Goal: Task Accomplishment & Management: Use online tool/utility

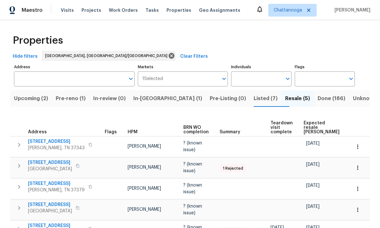
click at [76, 99] on span "Pre-reno (1)" at bounding box center [71, 98] width 30 height 9
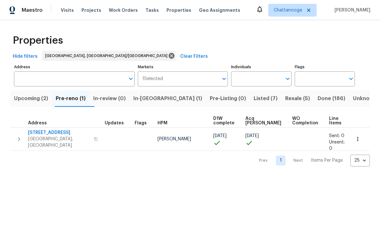
click at [53, 130] on span "8507 Maple Valley Dr" at bounding box center [59, 132] width 62 height 6
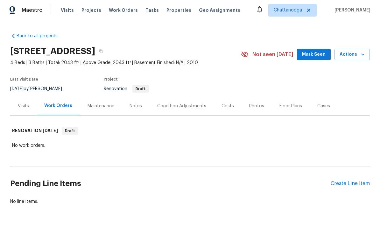
click at [359, 182] on div "Create Line Item" at bounding box center [350, 184] width 39 height 6
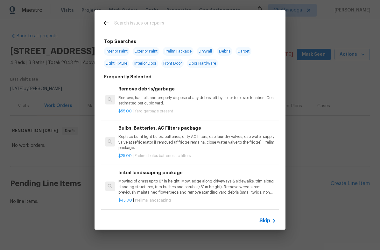
click at [134, 20] on input "text" at bounding box center [181, 24] width 135 height 10
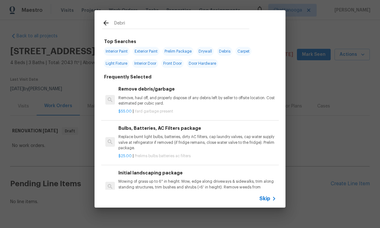
type input "Debris"
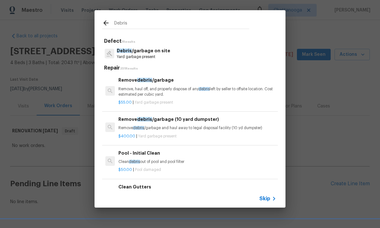
click at [165, 127] on p "Remove debris /garbage and haul away to legal disposal facility (10 yd dumpster)" at bounding box center [198, 127] width 158 height 5
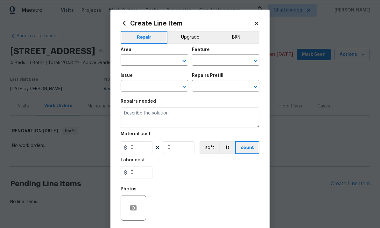
type input "Debris/garbage on site"
type input "Remove debris/garbage (10 yard dumpster) $400.00"
type textarea "Remove debris/garbage and haul away to legal disposal facility (10 yd dumpster)"
type input "400"
type input "1"
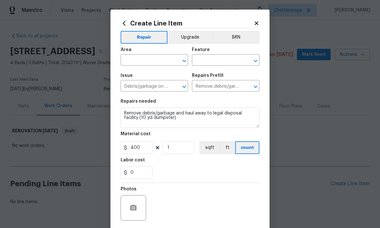
click at [139, 61] on input "text" at bounding box center [146, 61] width 50 height 10
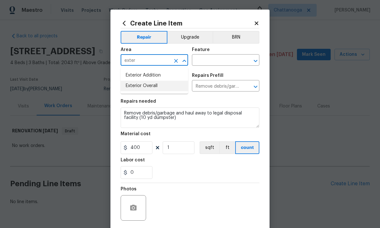
click at [147, 89] on li "Exterior Overall" at bounding box center [155, 86] width 68 height 11
type input "Exterior Overall"
click at [209, 56] on input "text" at bounding box center [217, 61] width 50 height 10
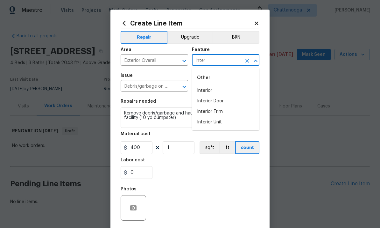
click at [205, 126] on li "Interior Unit" at bounding box center [226, 122] width 68 height 11
type input "Interior Unit"
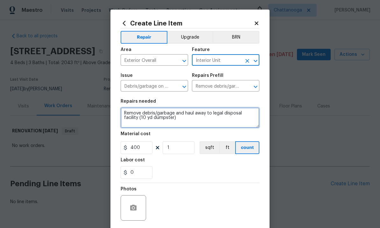
click at [167, 123] on textarea "Remove debris/garbage and haul away to legal disposal facility (10 yd dumpster)" at bounding box center [190, 117] width 139 height 20
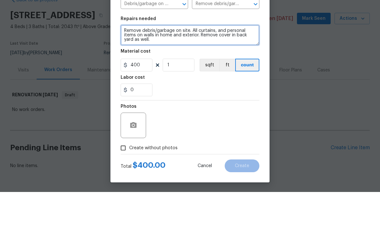
scroll to position [0, 0]
type textarea "Remove debris/garbage on site. All curtains, and personal items on walls in hom…"
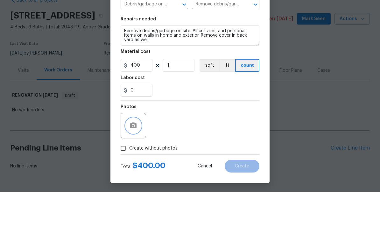
click at [133, 157] on icon "button" at bounding box center [134, 161] width 8 height 8
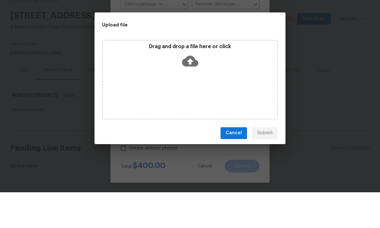
scroll to position [20, 0]
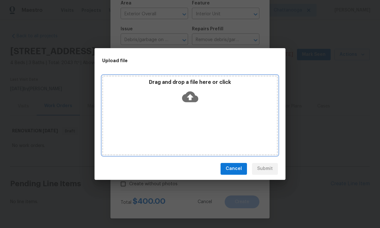
click at [187, 94] on icon at bounding box center [190, 96] width 16 height 11
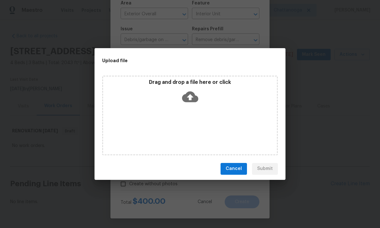
click at [205, 199] on div "Upload file Drag and drop a file here or click Cancel Submit" at bounding box center [190, 114] width 380 height 228
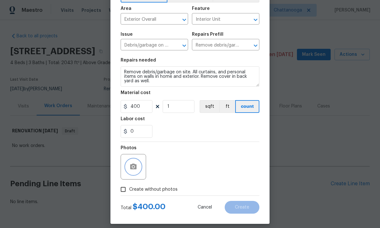
scroll to position [45, 0]
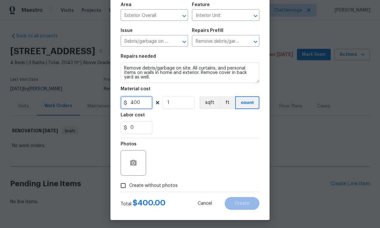
click at [135, 108] on input "400" at bounding box center [137, 102] width 32 height 13
type input "450"
click at [242, 133] on div "0" at bounding box center [190, 127] width 139 height 13
click at [137, 169] on button "button" at bounding box center [133, 162] width 15 height 15
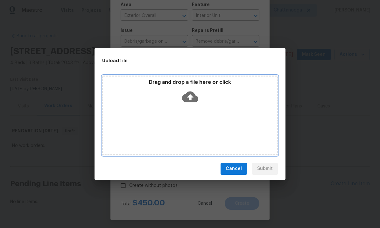
click at [197, 93] on icon at bounding box center [190, 97] width 16 height 16
